Goal: Navigation & Orientation: Find specific page/section

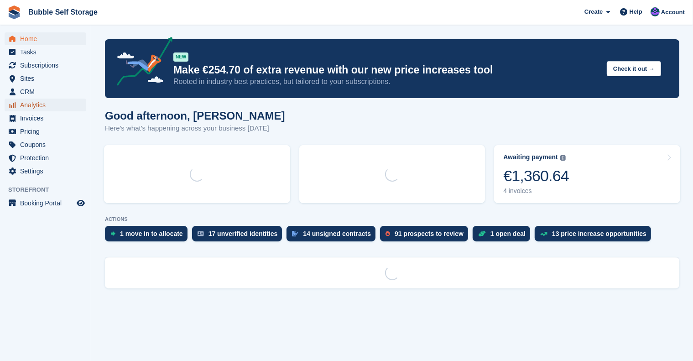
click at [26, 104] on span "Analytics" at bounding box center [47, 104] width 55 height 13
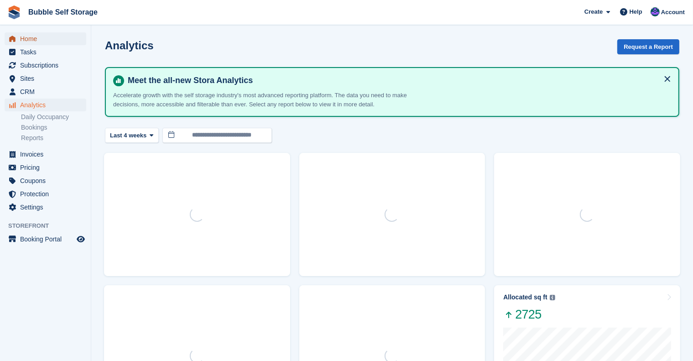
click at [31, 37] on span "Home" at bounding box center [47, 38] width 55 height 13
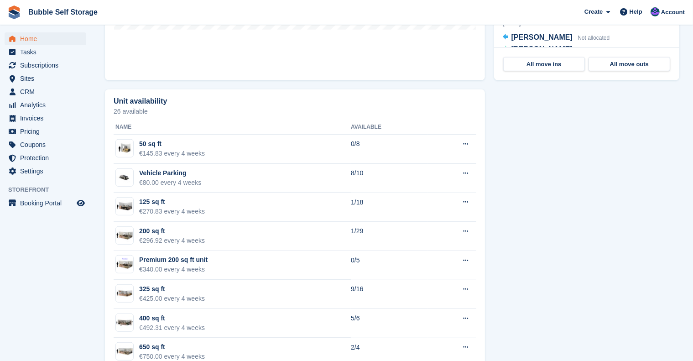
scroll to position [453, 0]
